Goal: Information Seeking & Learning: Find specific fact

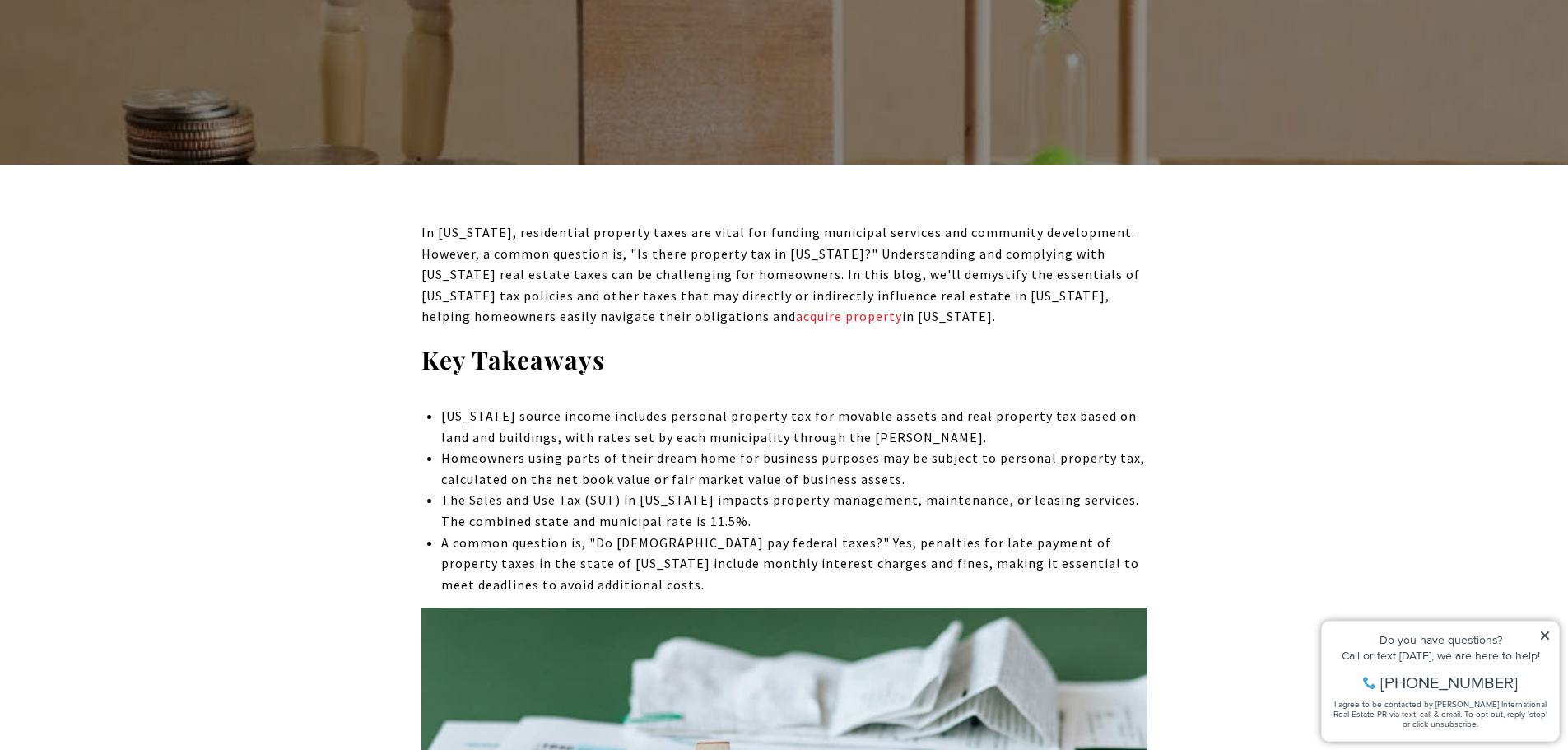
drag, startPoint x: 595, startPoint y: 244, endPoint x: 931, endPoint y: 320, distance: 344.5
click at [931, 320] on p "In [US_STATE], residential property taxes are vital for funding municipal servi…" at bounding box center [784, 274] width 726 height 105
click at [929, 322] on p "In [US_STATE], residential property taxes are vital for funding municipal servi…" at bounding box center [784, 274] width 726 height 105
click at [793, 268] on span "In [US_STATE], residential property taxes are vital for funding municipal servi…" at bounding box center [781, 274] width 719 height 101
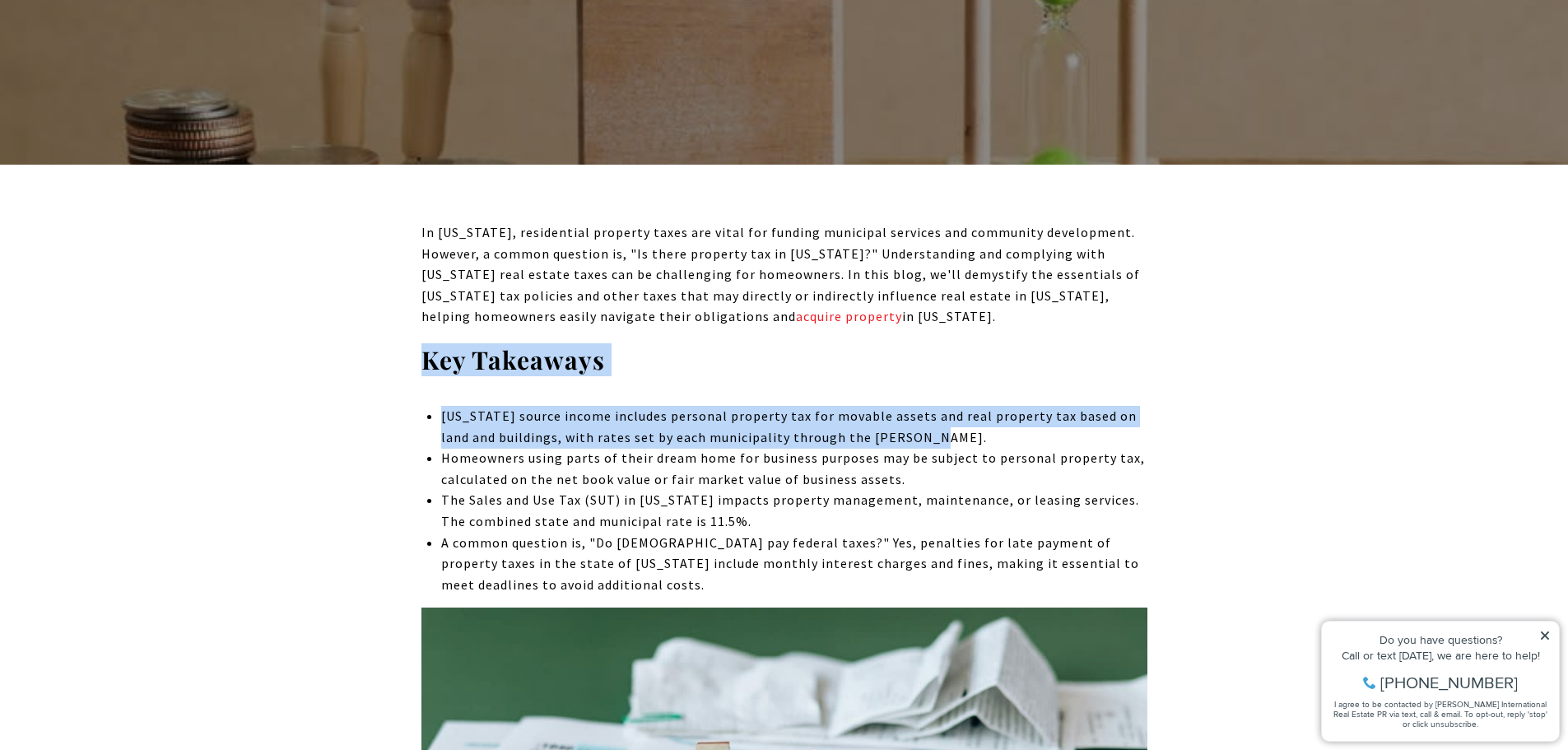
drag, startPoint x: 433, startPoint y: 353, endPoint x: 938, endPoint y: 431, distance: 511.0
click at [938, 431] on li "[US_STATE] source income includes personal property tax for movable assets and …" at bounding box center [793, 426] width 705 height 42
drag, startPoint x: 938, startPoint y: 431, endPoint x: 417, endPoint y: 405, distance: 521.6
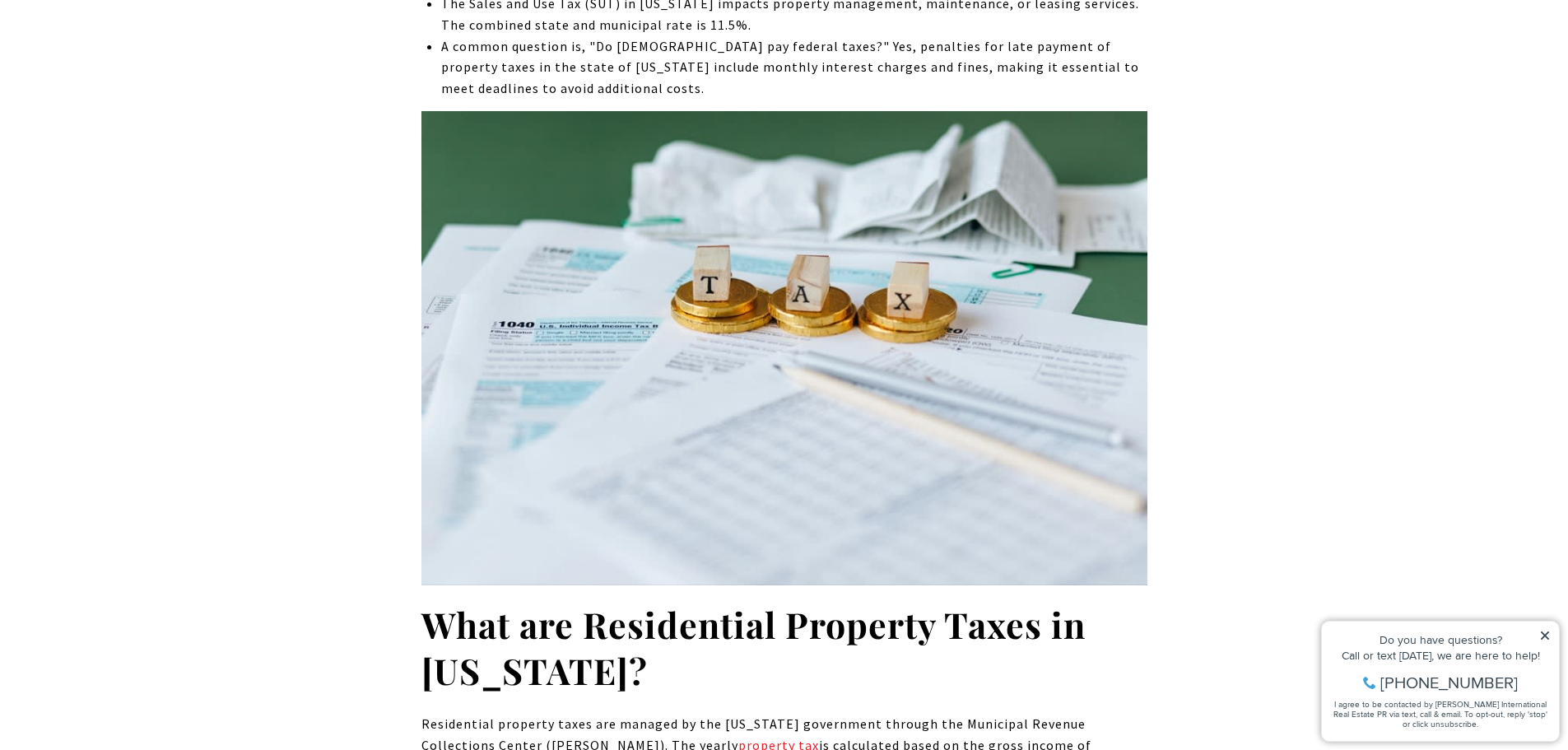
scroll to position [1399, 0]
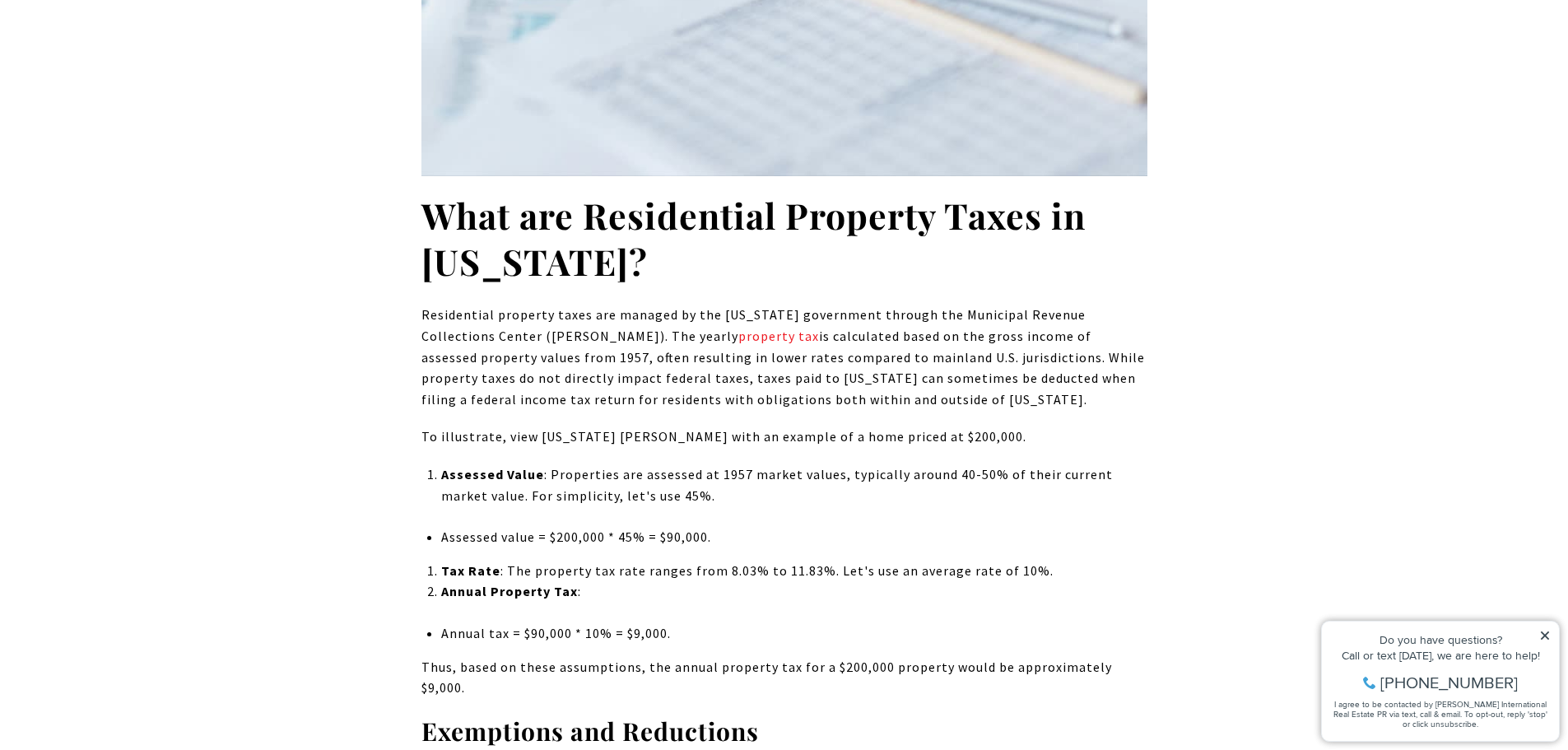
click at [740, 530] on li "Assessed value = $200,000 * 45% = $90,000." at bounding box center [793, 538] width 705 height 22
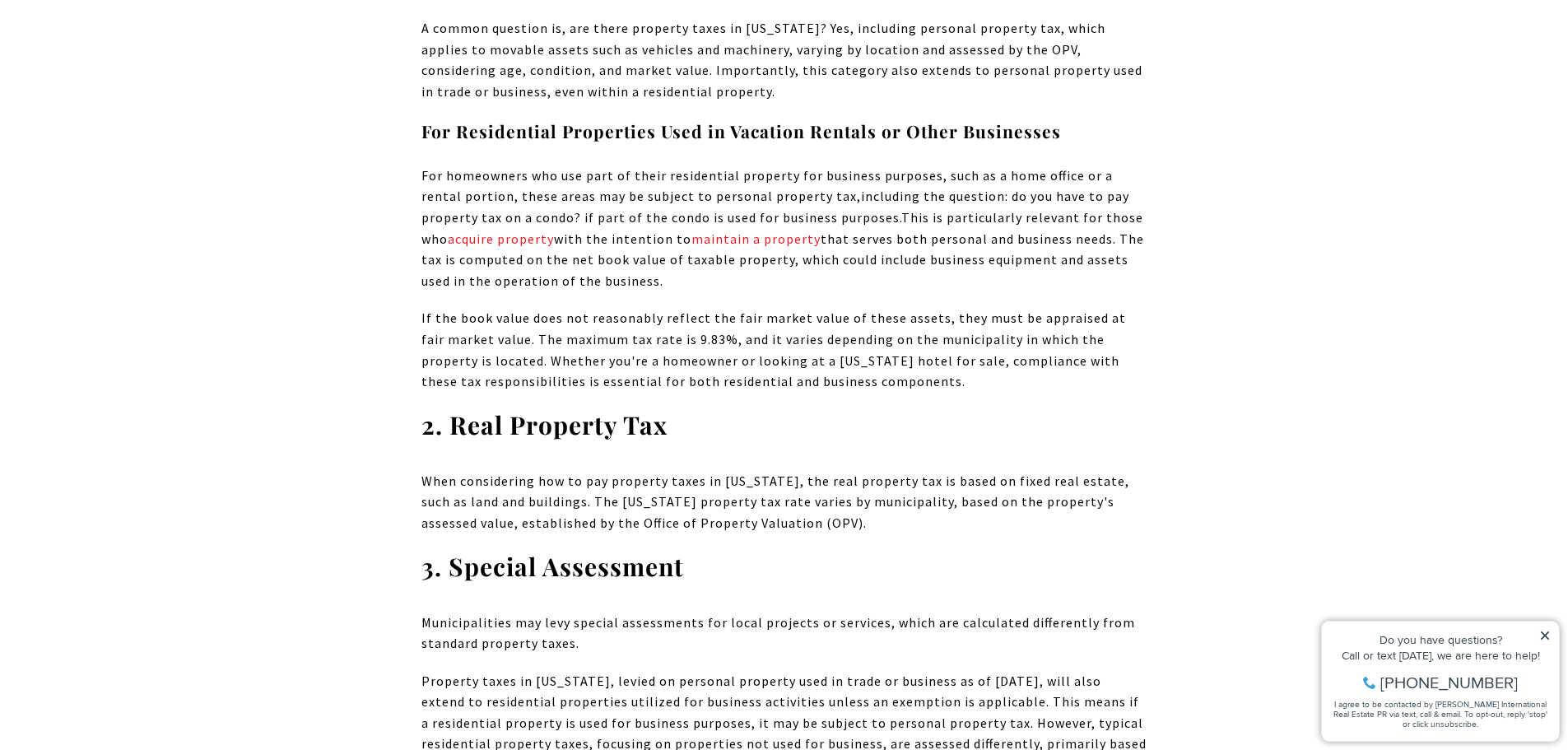
scroll to position [2798, 0]
